Goal: Task Accomplishment & Management: Use online tool/utility

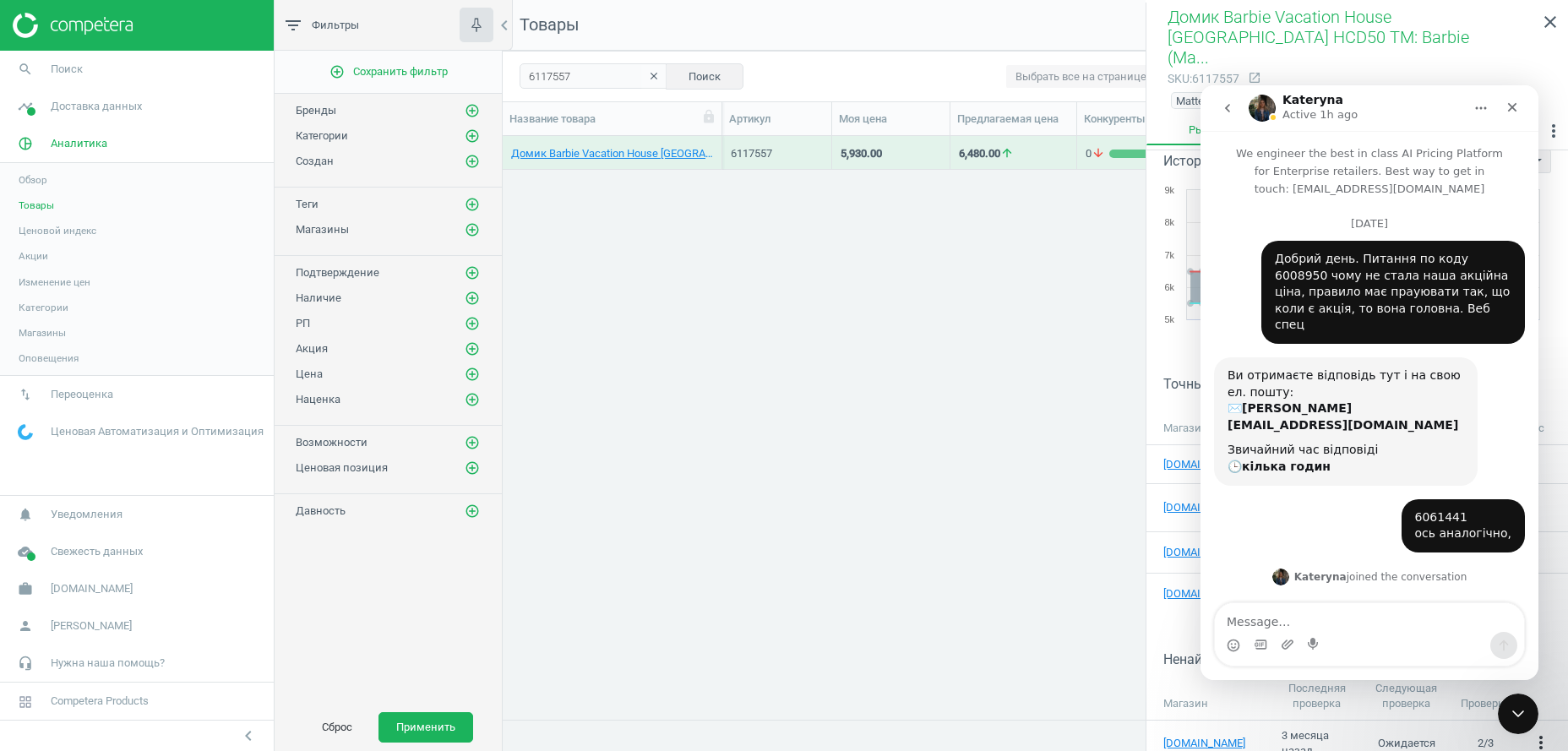
scroll to position [1748, 0]
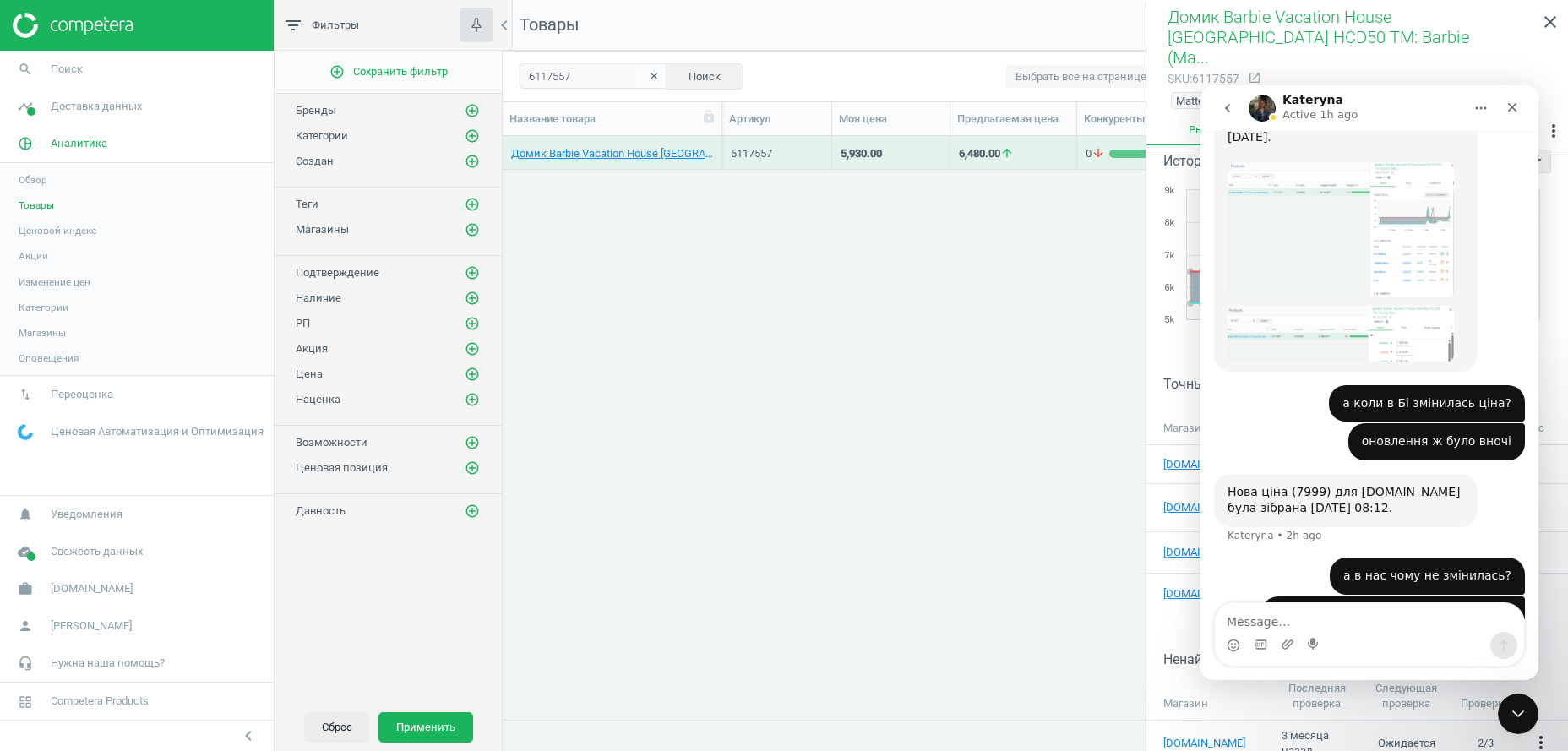
click at [650, 71] on icon "clear" at bounding box center [654, 76] width 12 height 12
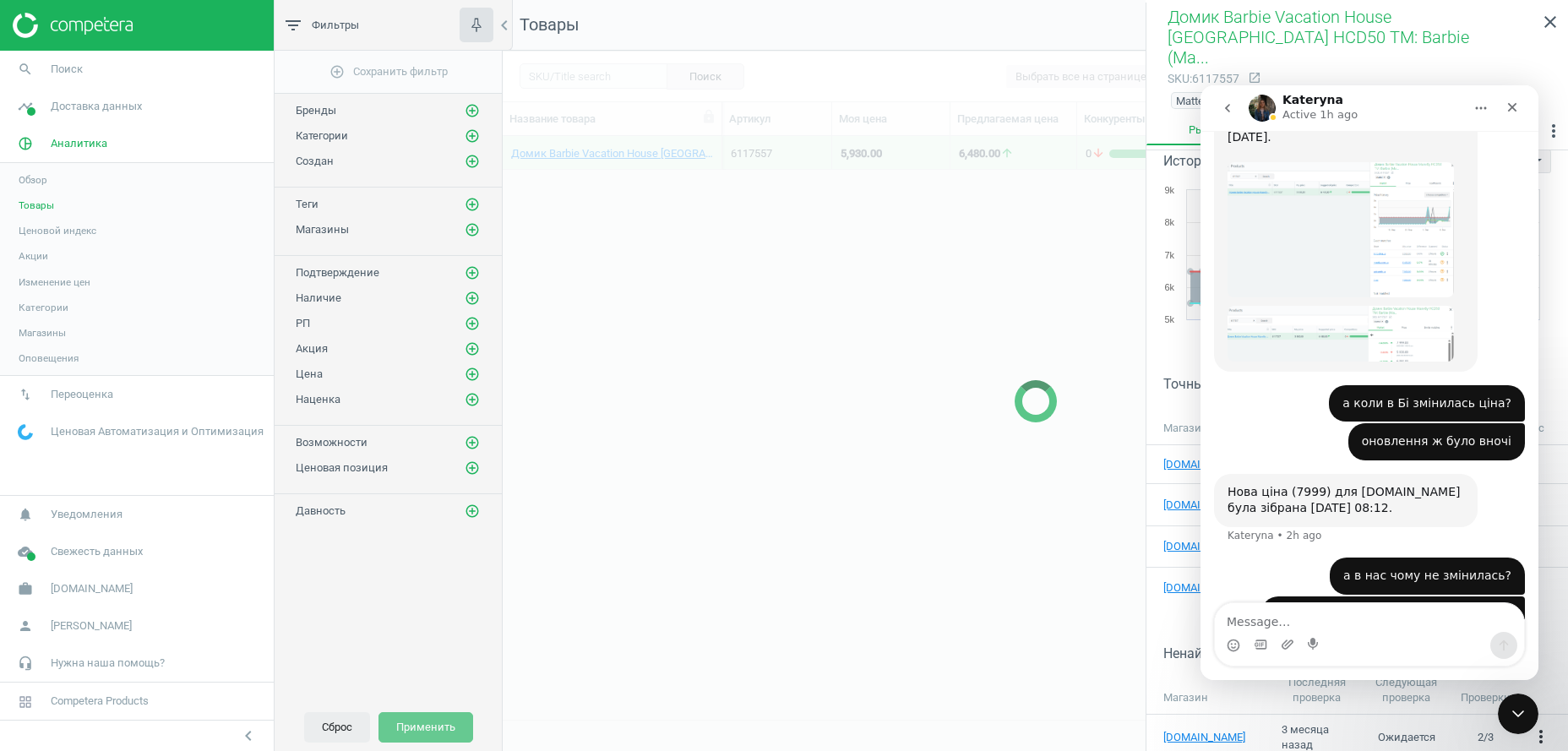
scroll to position [18, 0]
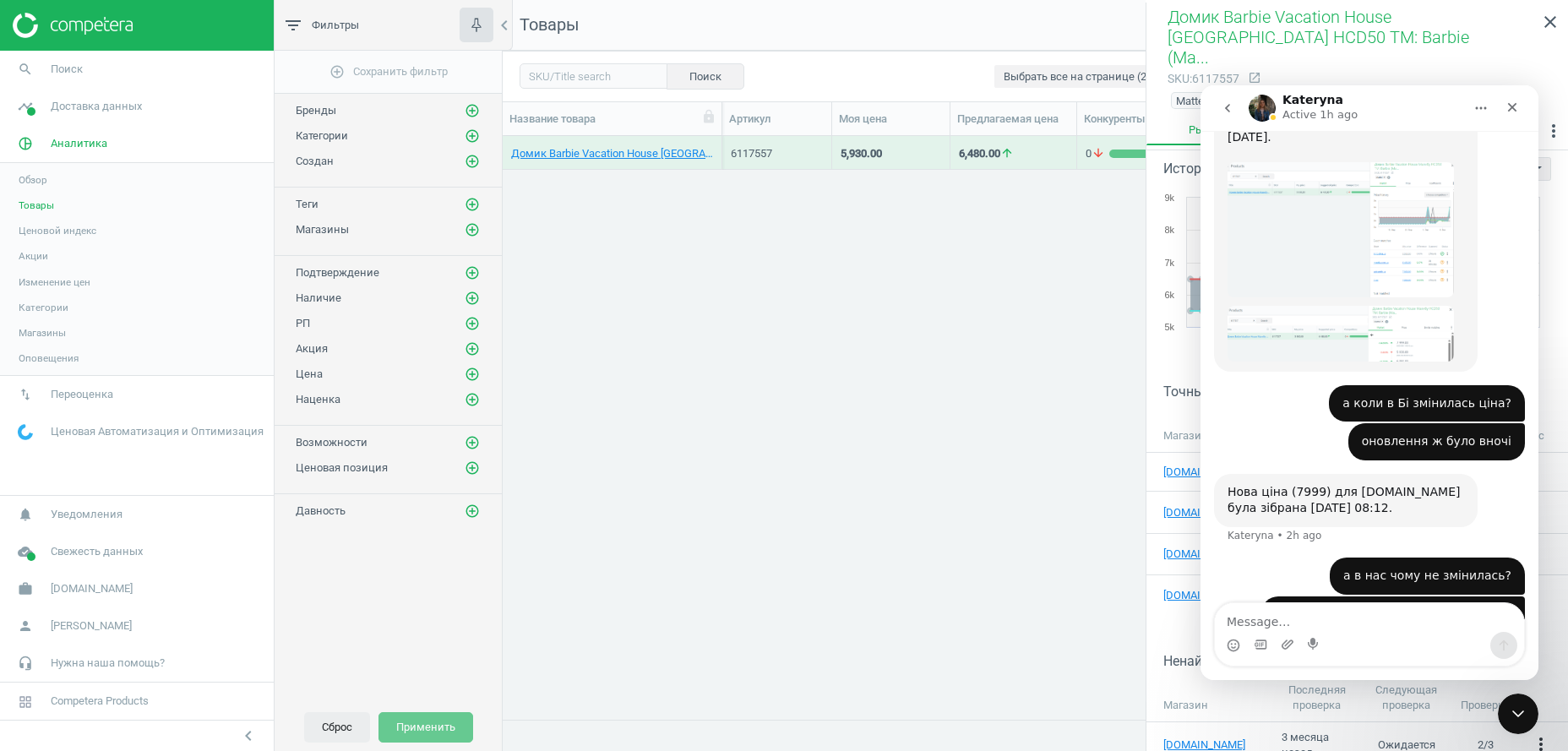
click at [326, 731] on button "Сброс" at bounding box center [337, 727] width 66 height 30
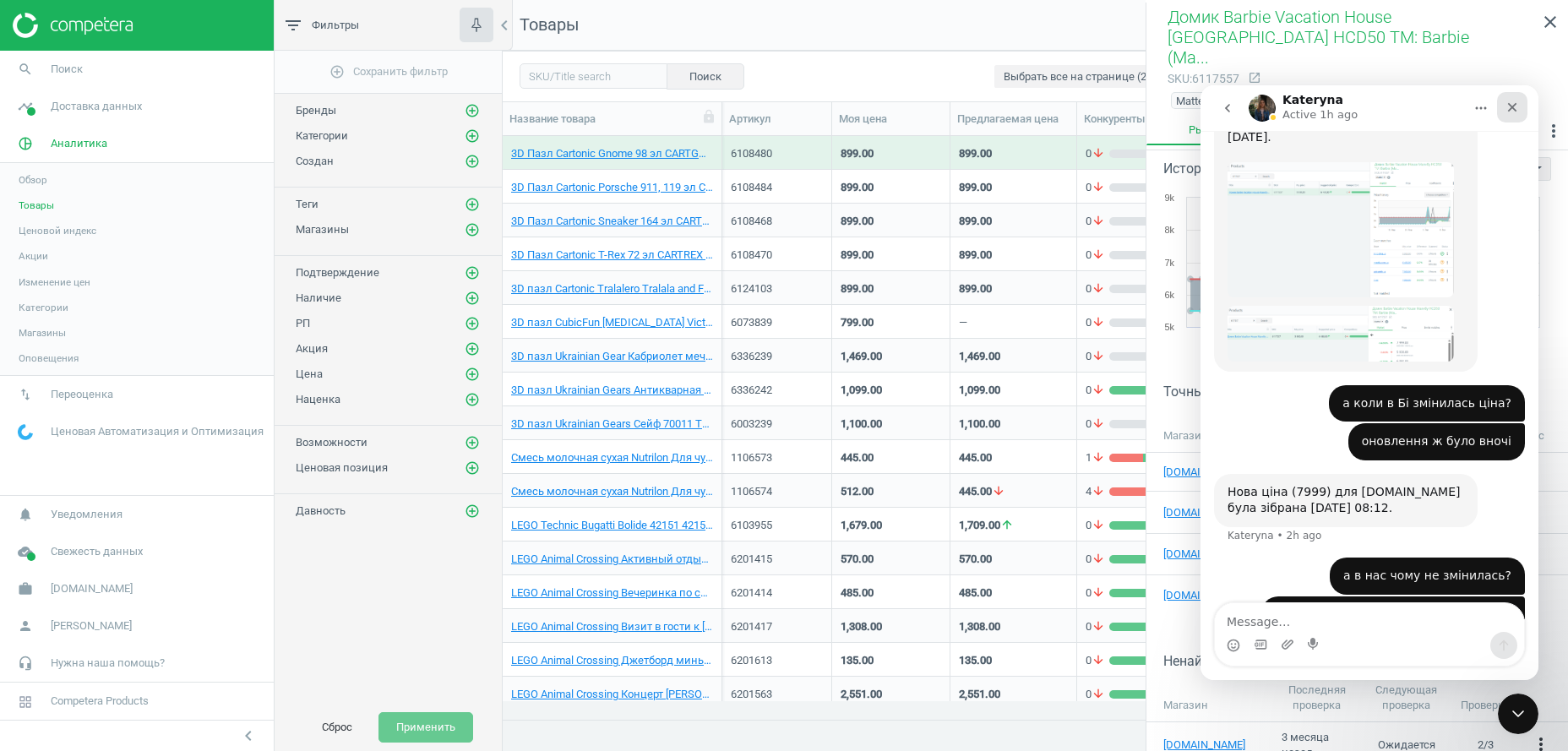
click at [1514, 122] on div "Close" at bounding box center [1512, 106] width 30 height 30
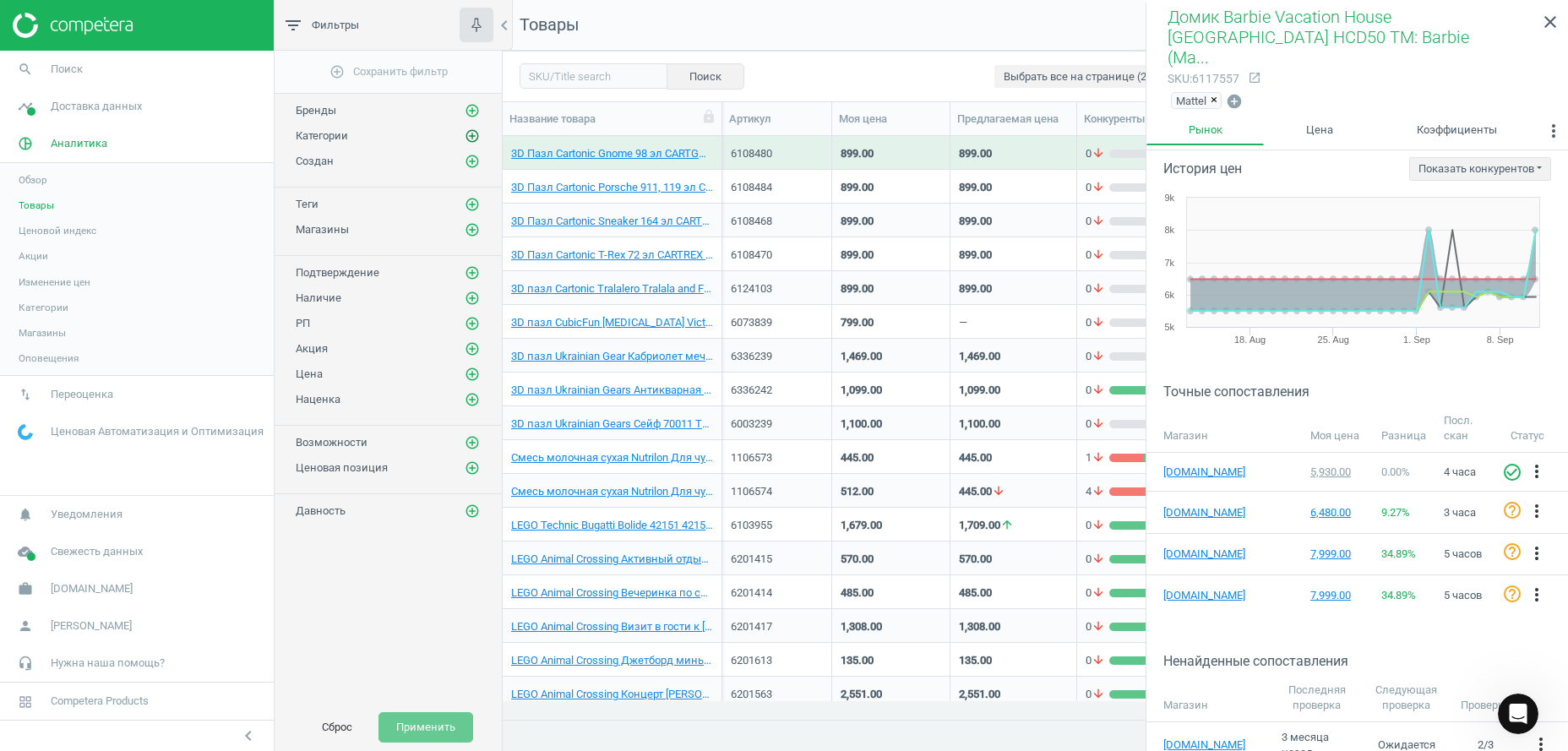
click at [476, 138] on icon "add_circle_outline" at bounding box center [472, 136] width 16 height 16
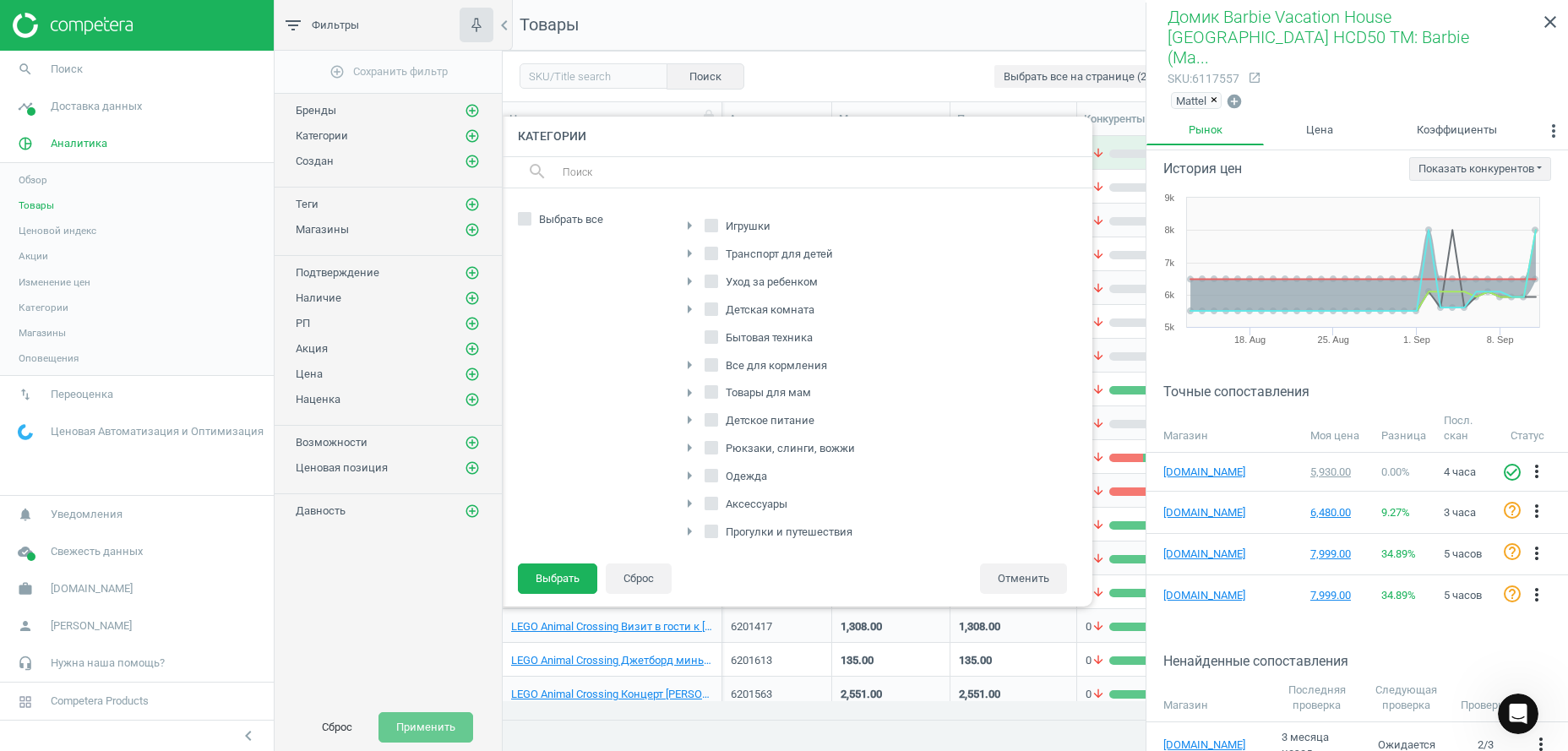
scroll to position [258, 0]
click at [687, 489] on icon "arrow_right" at bounding box center [688, 497] width 20 height 20
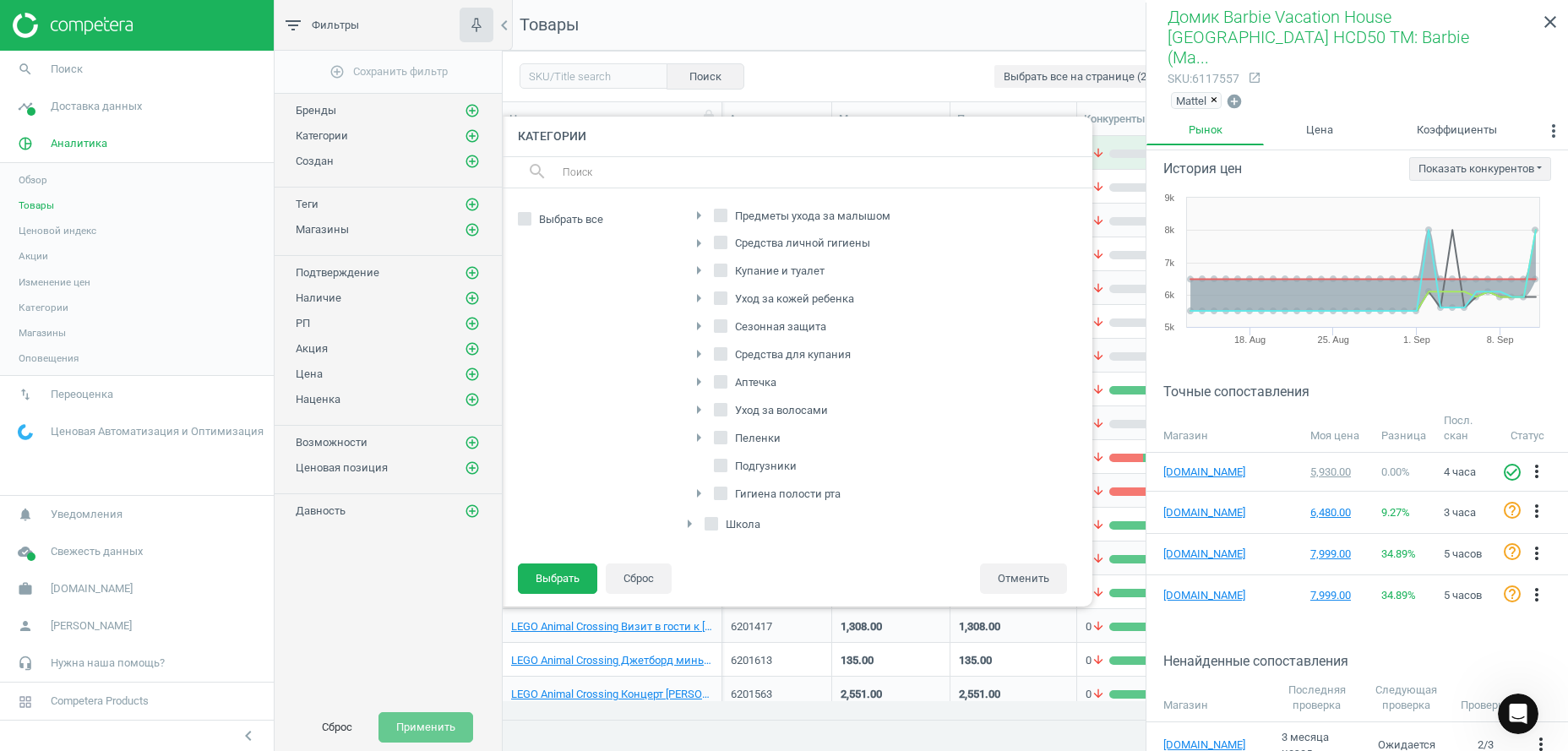
click at [726, 459] on icon at bounding box center [720, 465] width 14 height 14
click at [726, 459] on input "Подгузники" at bounding box center [720, 465] width 11 height 11
checkbox input "true"
click at [560, 578] on button "Выбрать" at bounding box center [558, 579] width 80 height 30
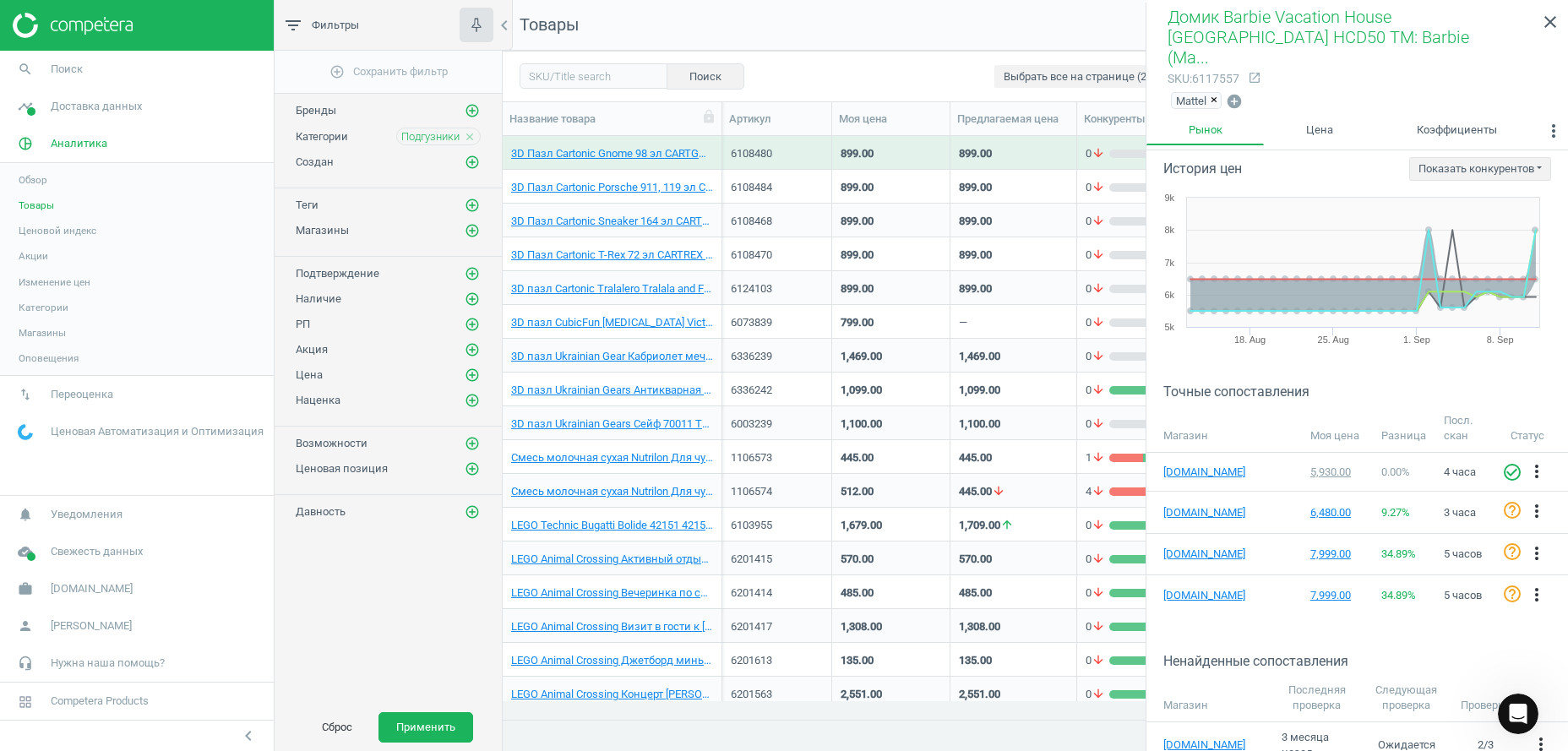
click at [451, 722] on button "Применить" at bounding box center [426, 727] width 94 height 30
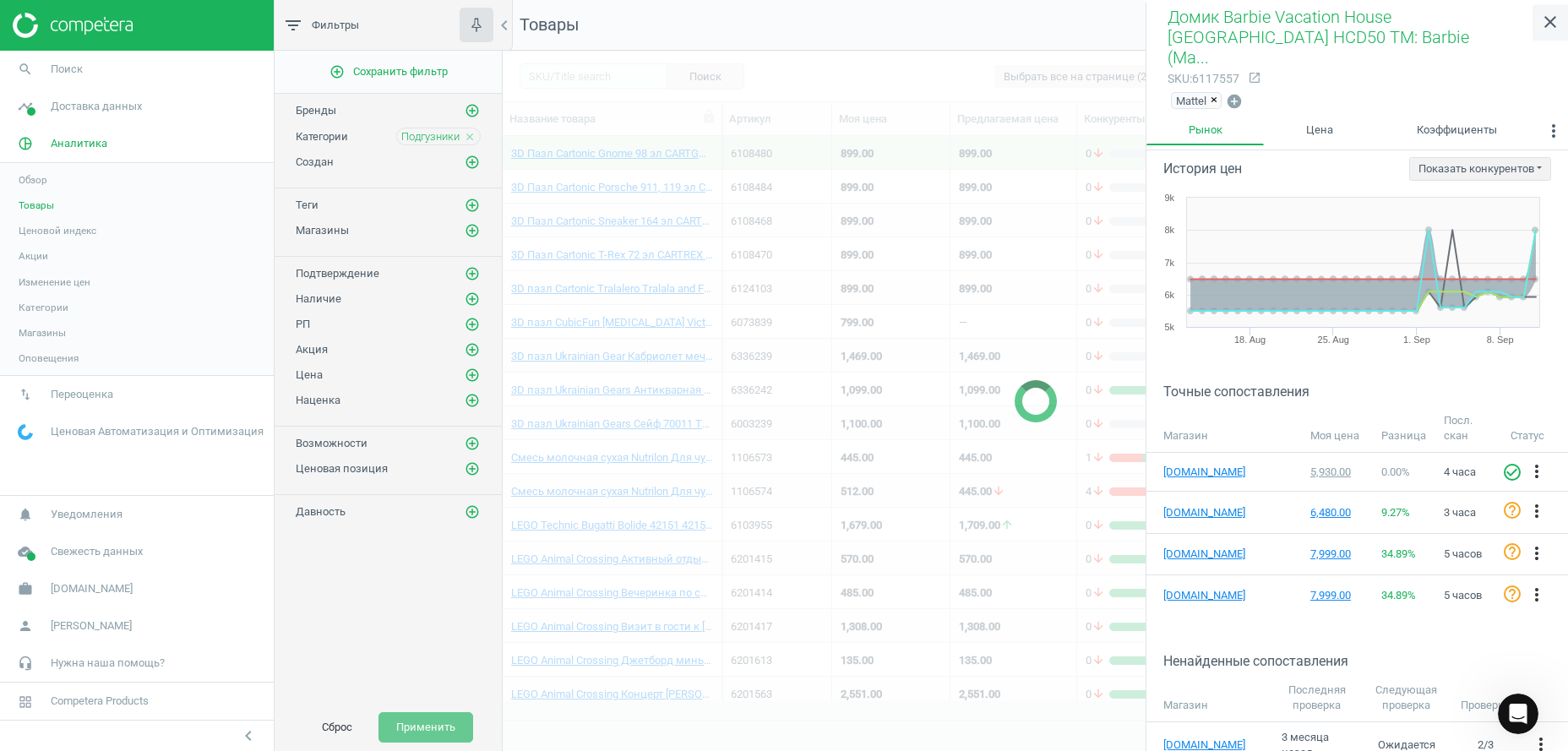
click at [1551, 17] on icon "close" at bounding box center [1550, 22] width 20 height 20
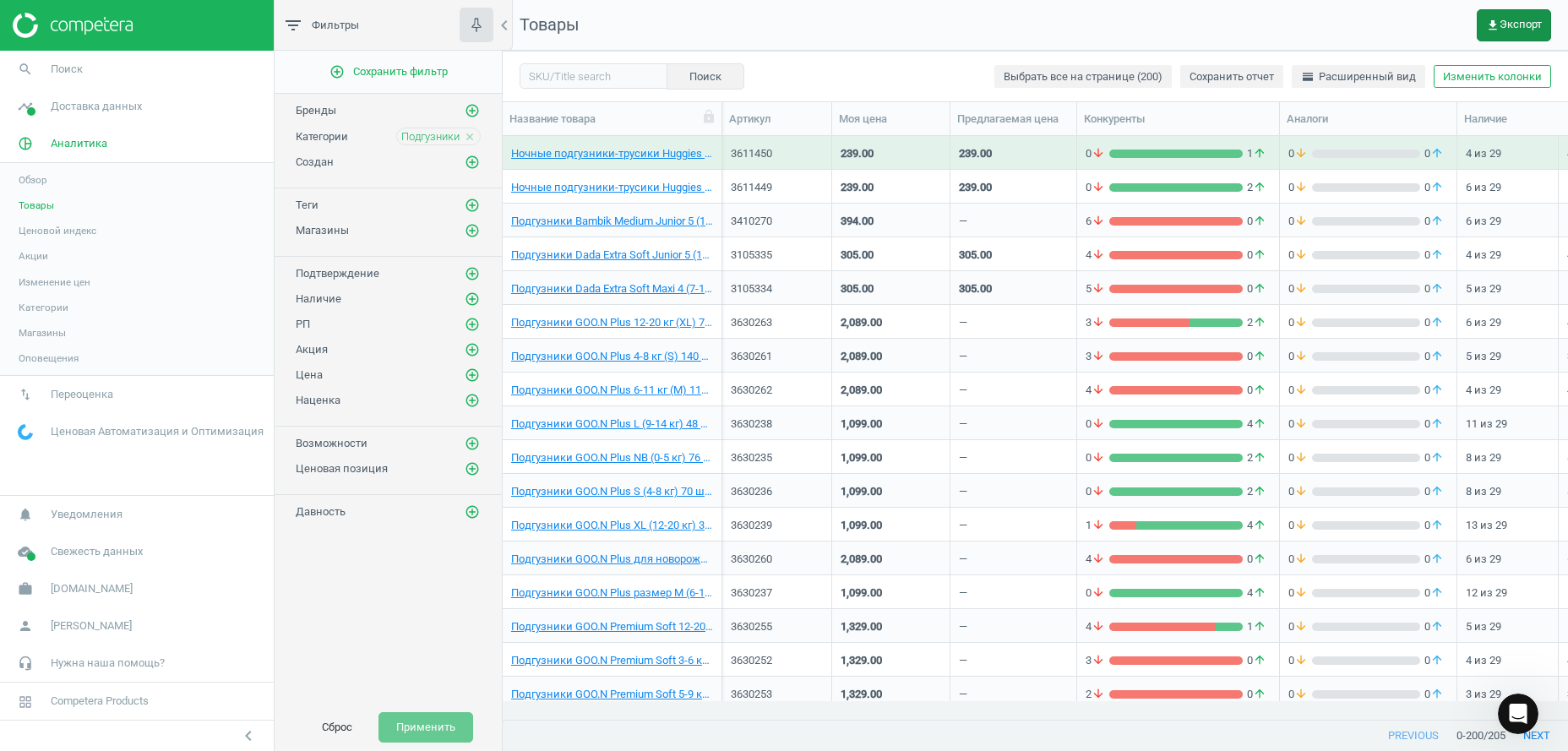
click at [1520, 18] on span "get_app Экспорт" at bounding box center [1514, 25] width 55 height 14
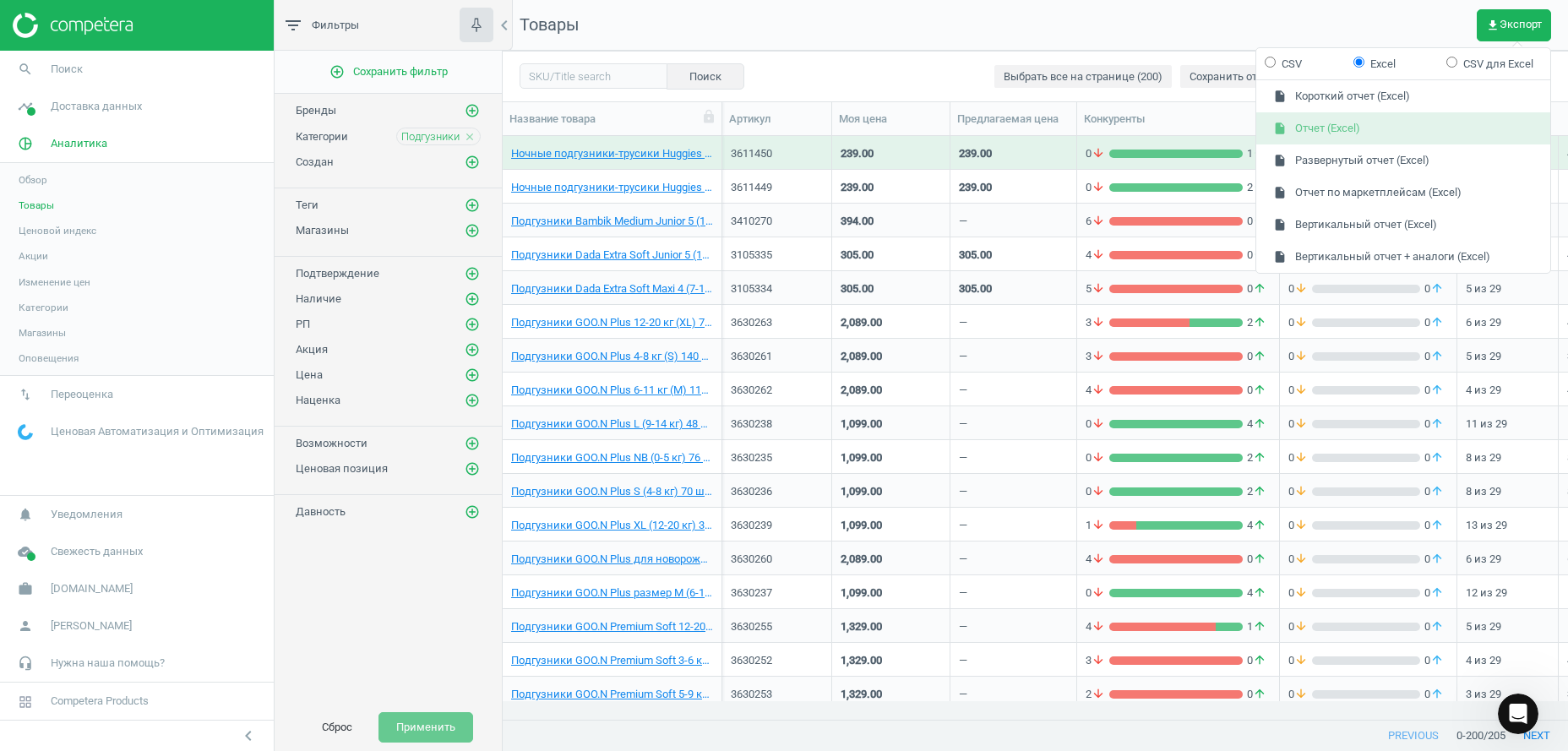
click at [1347, 126] on button "insert_drive_file Отчет (Excel)" at bounding box center [1404, 128] width 294 height 32
